Goal: Find specific page/section: Find specific page/section

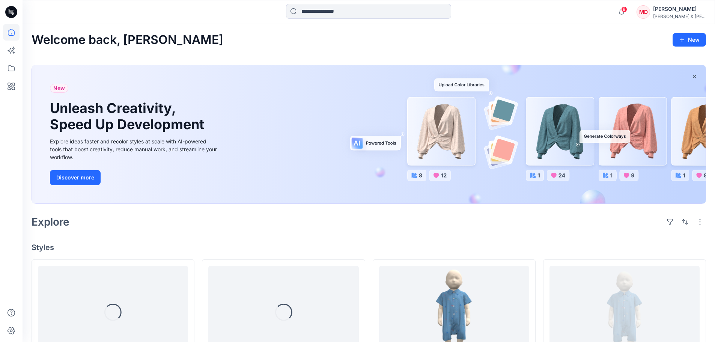
click at [686, 12] on div "[PERSON_NAME]" at bounding box center [679, 9] width 53 height 9
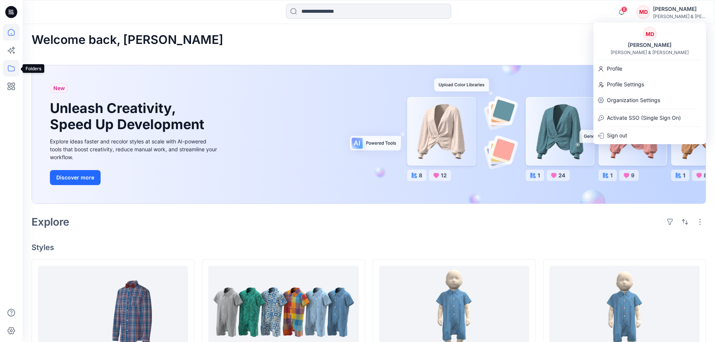
click at [13, 67] on icon at bounding box center [11, 68] width 7 height 6
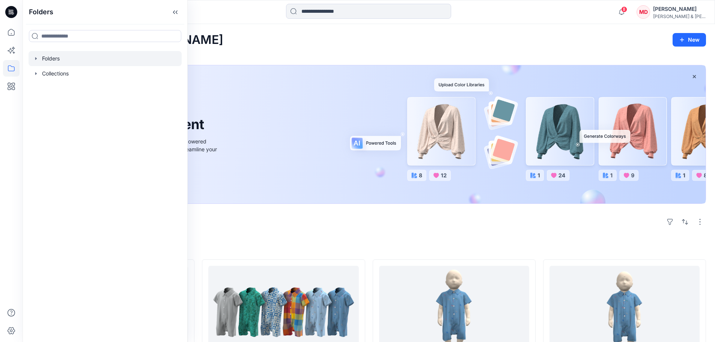
click at [48, 55] on div at bounding box center [105, 58] width 153 height 15
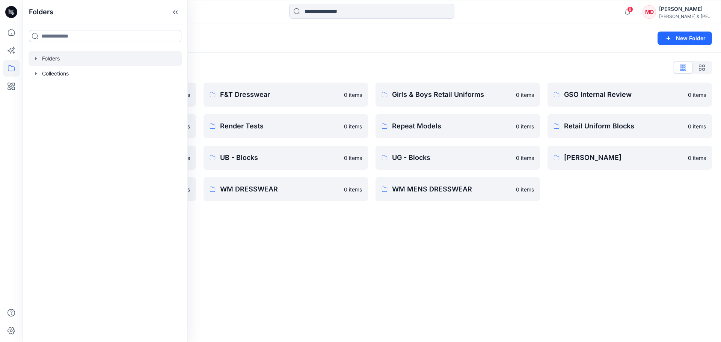
click at [239, 55] on div "Folders List BTS26 UNIFORMS-NEW FITS 0 items Isfel_Topstuff 0 items [PERSON_NAM…" at bounding box center [372, 132] width 698 height 158
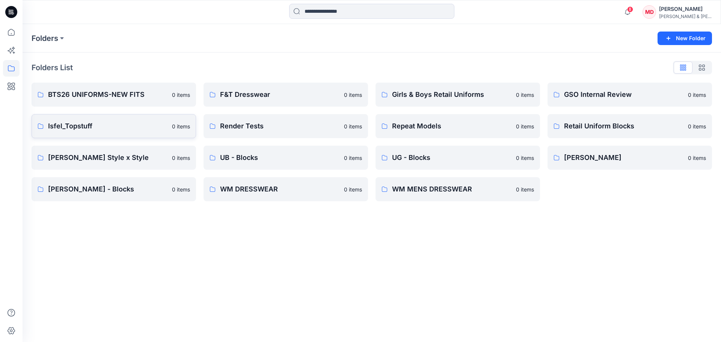
click at [84, 131] on link "Isfel_Topstuff 0 items" at bounding box center [114, 126] width 164 height 24
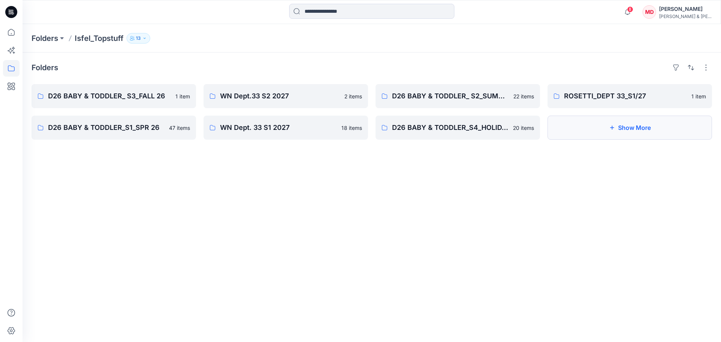
click at [606, 128] on button "Show More" at bounding box center [629, 128] width 164 height 24
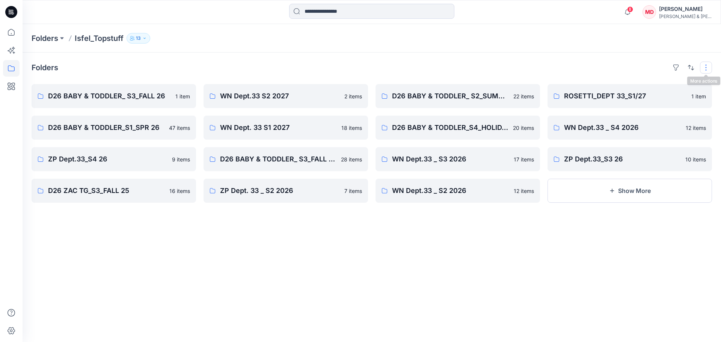
click at [707, 68] on button "button" at bounding box center [706, 68] width 12 height 12
click at [611, 90] on p "Large Grid" at bounding box center [609, 93] width 38 height 9
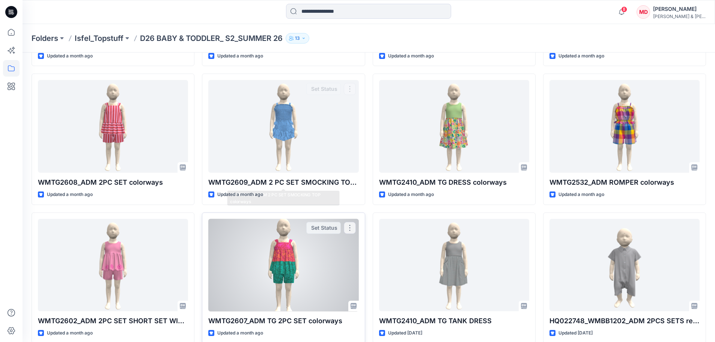
scroll to position [312, 0]
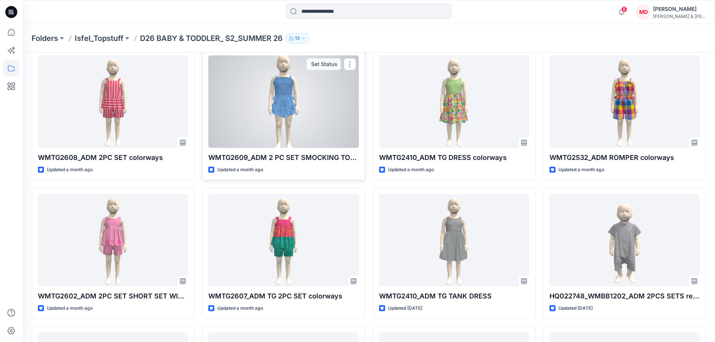
click at [306, 96] on div at bounding box center [283, 101] width 150 height 93
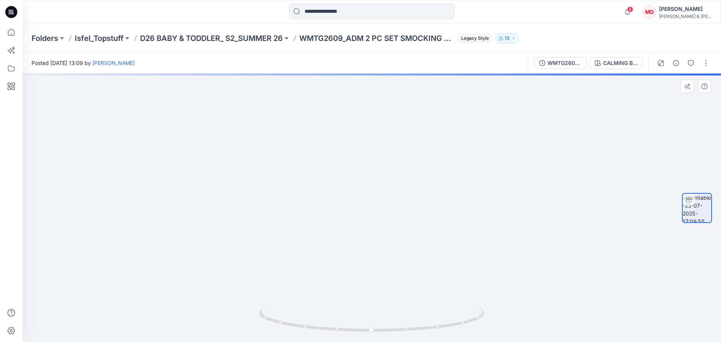
drag, startPoint x: 369, startPoint y: 137, endPoint x: 367, endPoint y: 249, distance: 112.6
click at [366, 251] on img at bounding box center [372, 180] width 268 height 324
drag, startPoint x: 426, startPoint y: 329, endPoint x: 201, endPoint y: 320, distance: 225.7
click at [201, 320] on div at bounding box center [372, 208] width 698 height 268
drag, startPoint x: 275, startPoint y: 320, endPoint x: 511, endPoint y: 321, distance: 235.3
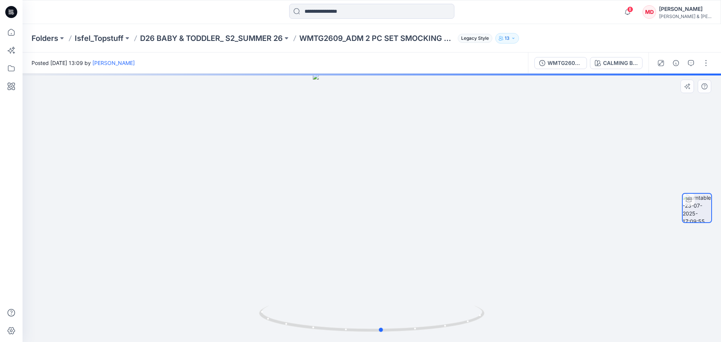
click at [511, 321] on div at bounding box center [372, 208] width 698 height 268
